Goal: Task Accomplishment & Management: Use online tool/utility

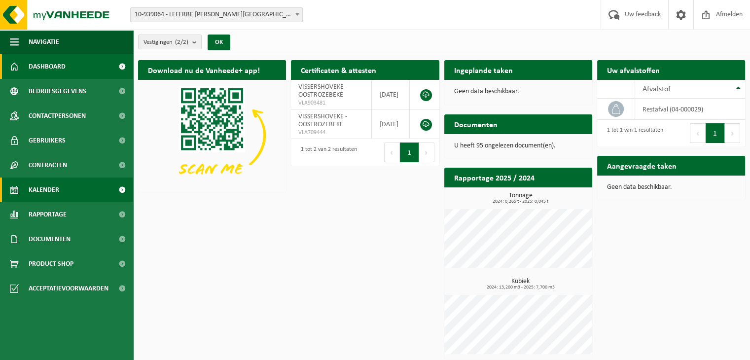
click at [43, 189] on span "Kalender" at bounding box center [44, 189] width 31 height 25
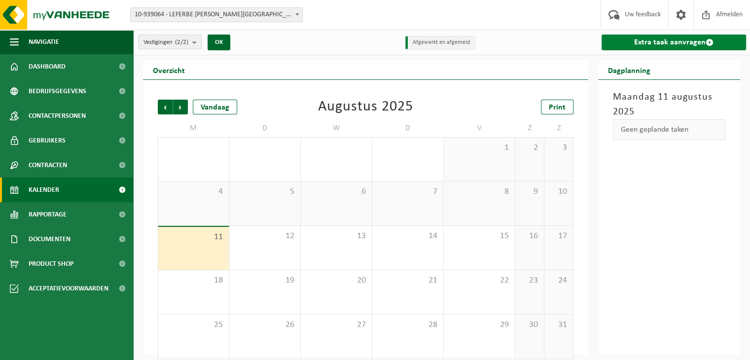
click at [654, 43] on link "Extra taak aanvragen" at bounding box center [673, 43] width 144 height 16
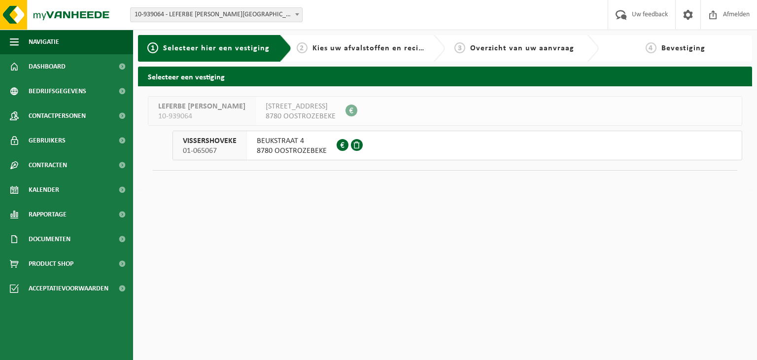
click at [292, 146] on span "8780 OOSTROZEBEKE" at bounding box center [292, 151] width 70 height 10
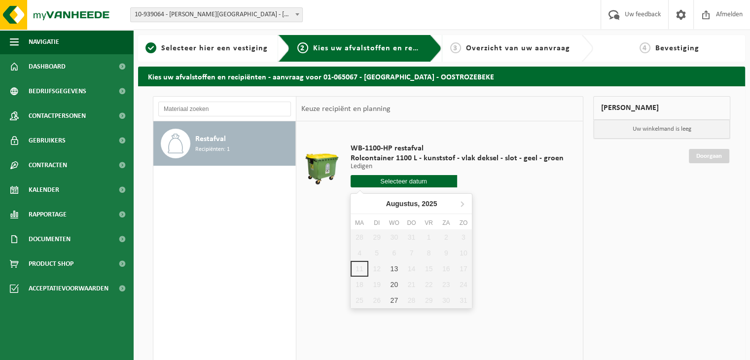
click at [395, 185] on input "text" at bounding box center [403, 181] width 106 height 12
click at [391, 268] on div "13" at bounding box center [393, 269] width 17 height 16
type input "Van [DATE]"
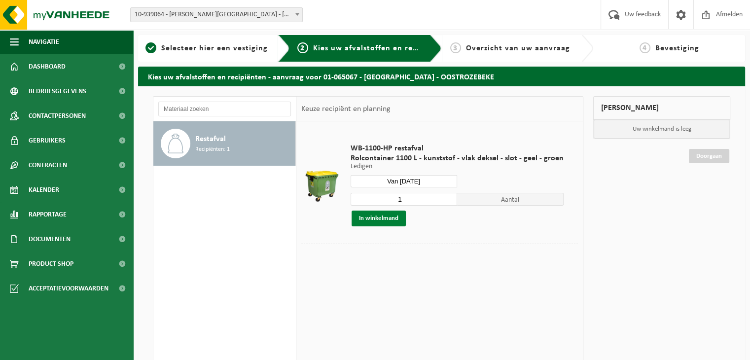
click at [375, 217] on button "In winkelmand" at bounding box center [378, 218] width 54 height 16
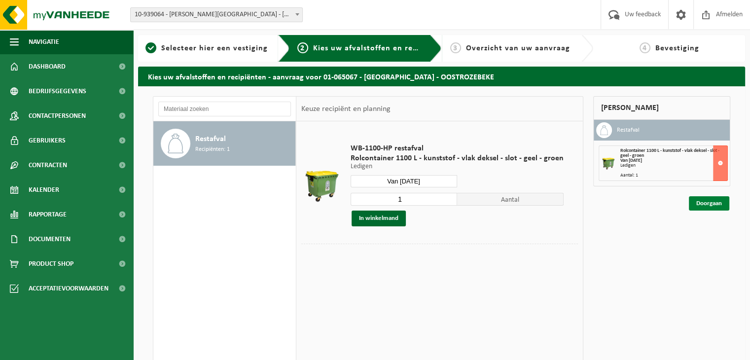
click at [719, 200] on link "Doorgaan" at bounding box center [709, 203] width 40 height 14
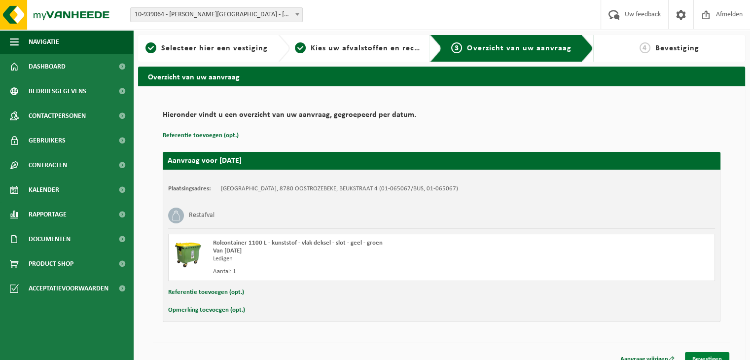
click at [694, 354] on link "Bevestigen" at bounding box center [707, 359] width 44 height 14
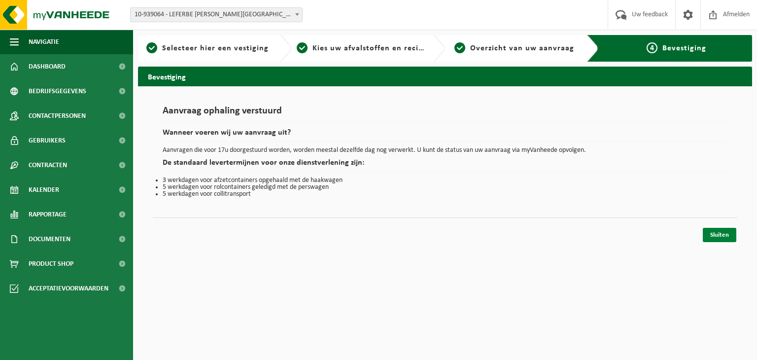
click at [717, 237] on link "Sluiten" at bounding box center [720, 235] width 34 height 14
